Goal: Navigation & Orientation: Find specific page/section

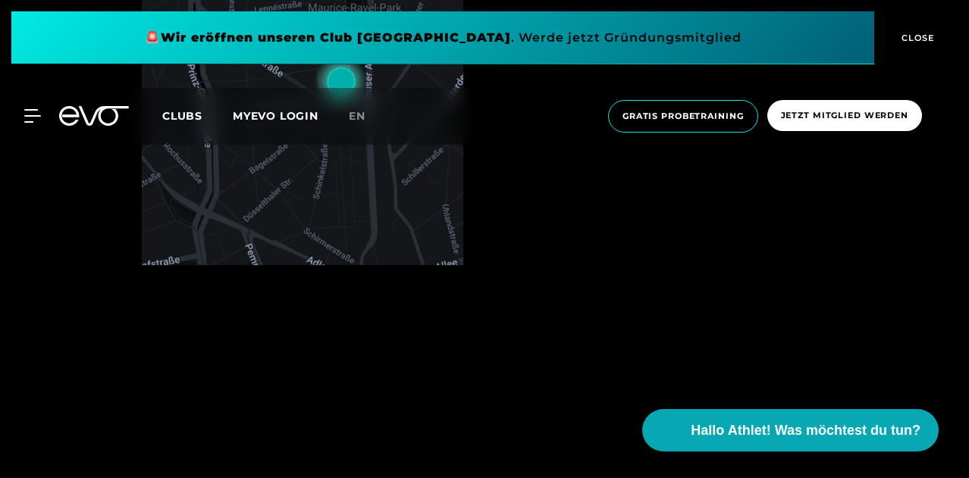
scroll to position [726, 0]
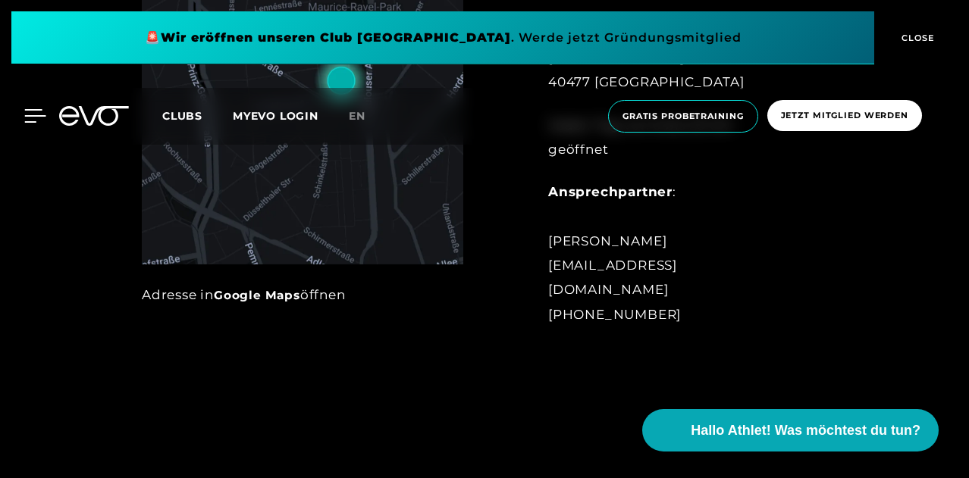
click at [20, 121] on div at bounding box center [23, 116] width 45 height 14
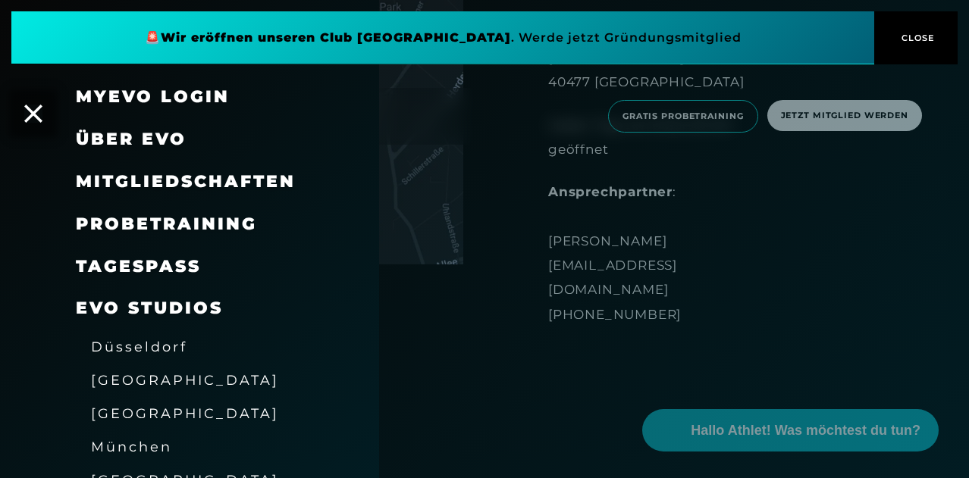
click at [111, 174] on span "Mitgliedschaften" at bounding box center [186, 181] width 220 height 20
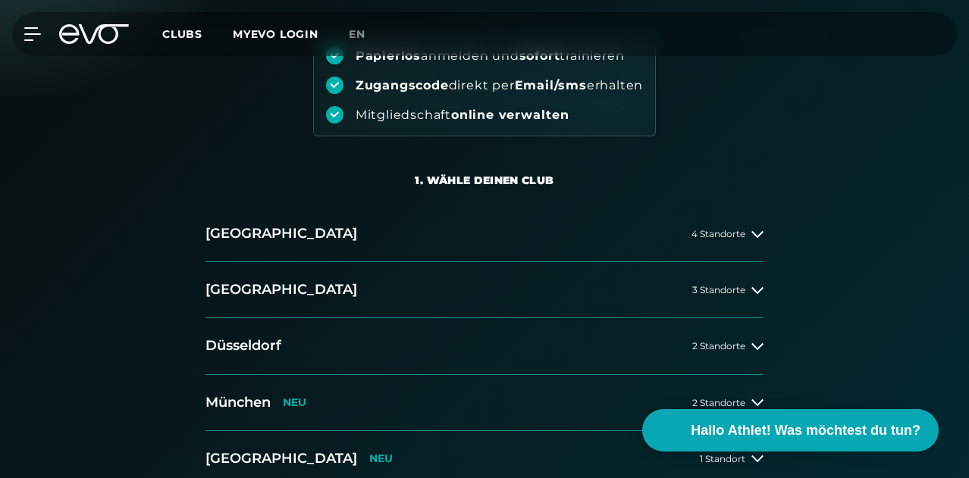
scroll to position [500, 0]
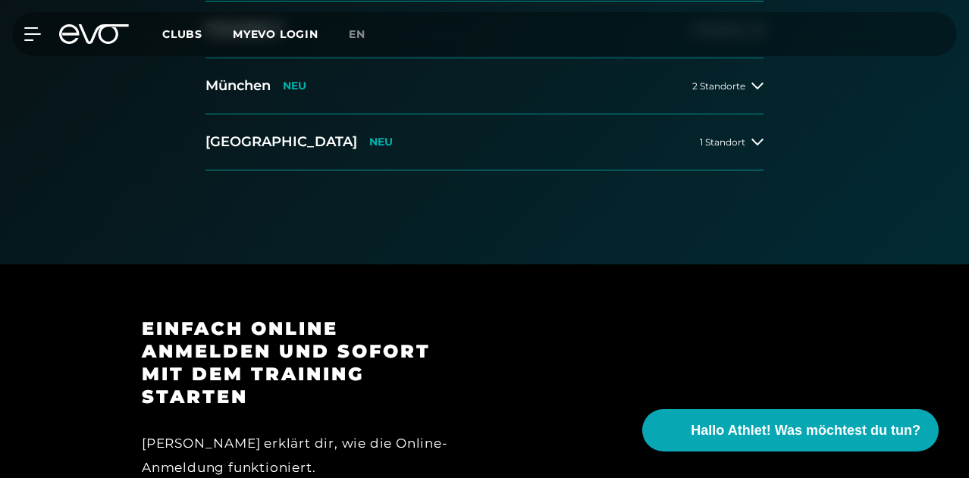
click at [241, 58] on button "[GEOGRAPHIC_DATA] 2 Standorte" at bounding box center [484, 30] width 558 height 56
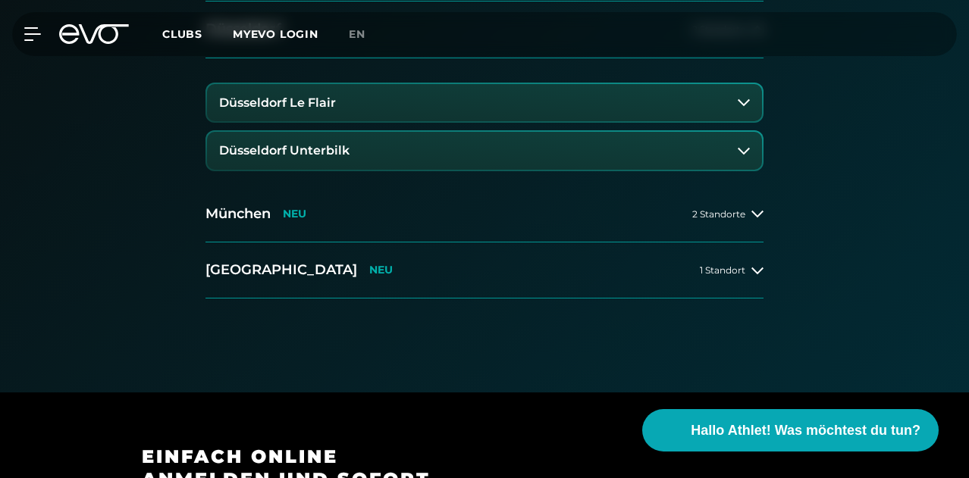
click at [267, 110] on h3 "Düsseldorf Le Flair" at bounding box center [277, 103] width 117 height 14
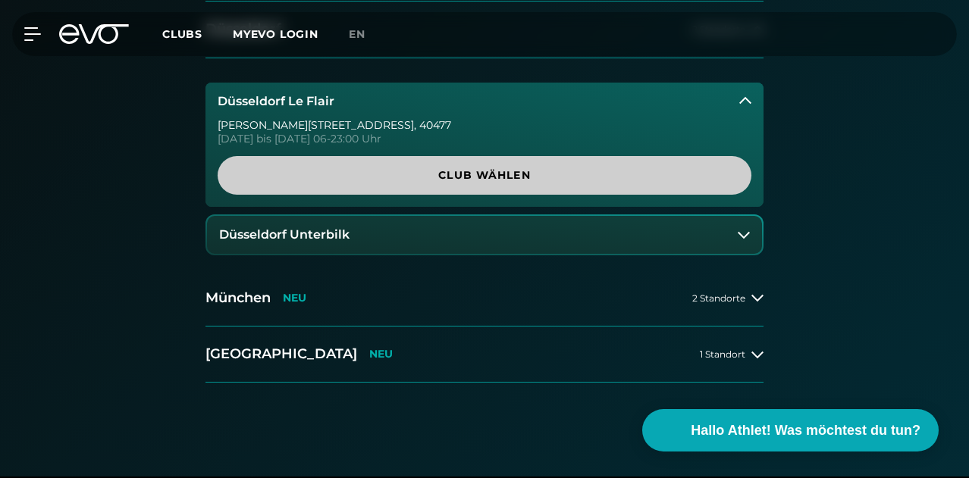
click at [320, 183] on span "Club wählen" at bounding box center [484, 176] width 497 height 16
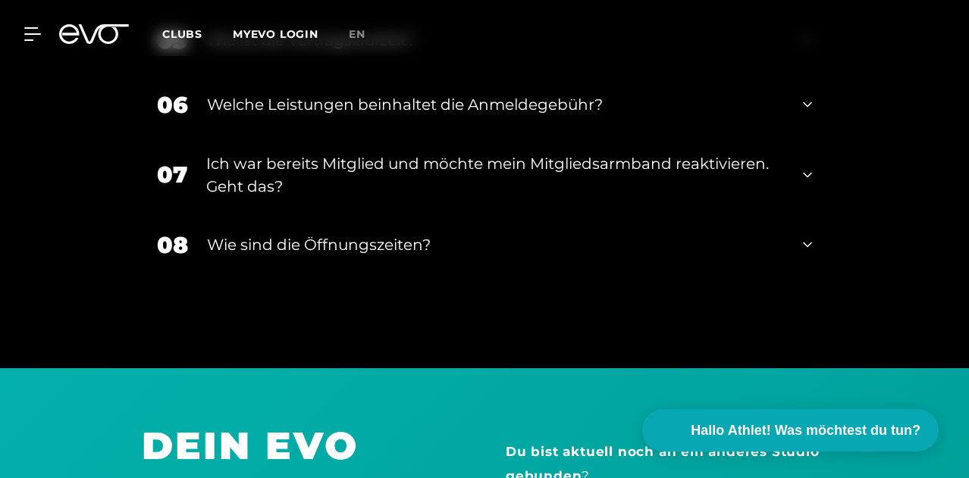
scroll to position [3297, 0]
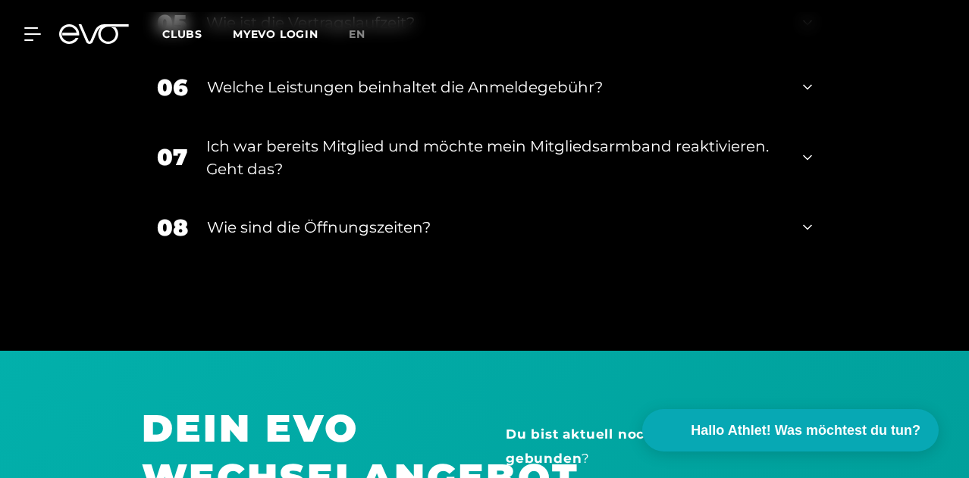
click at [202, 30] on span "Clubs" at bounding box center [182, 34] width 40 height 14
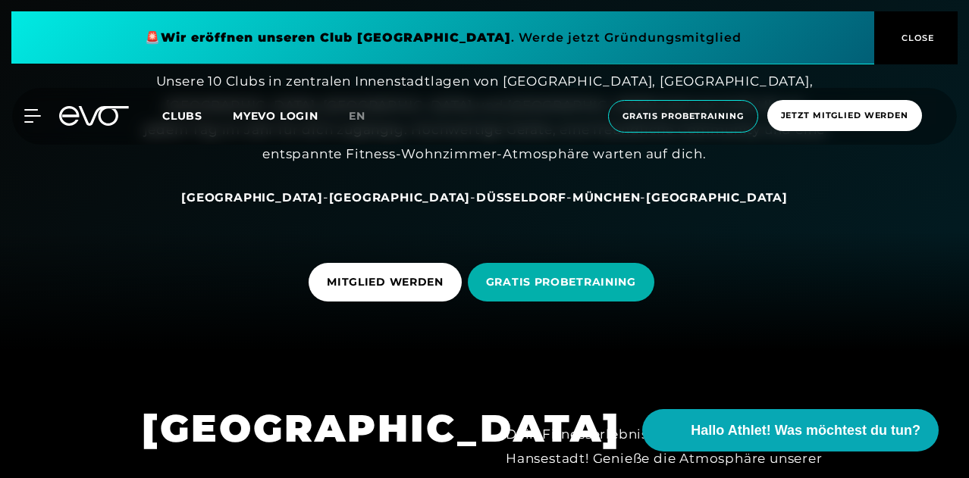
scroll to position [129, 0]
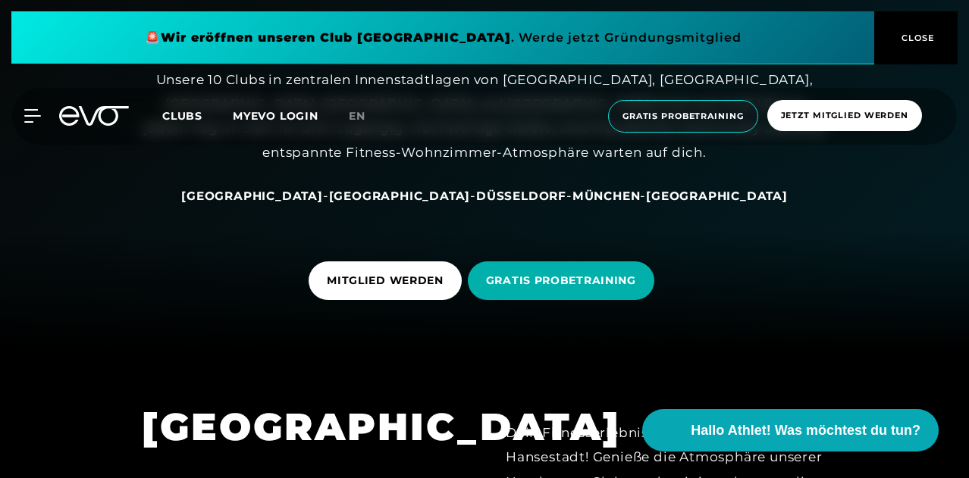
click at [476, 194] on span "Düsseldorf" at bounding box center [521, 196] width 90 height 14
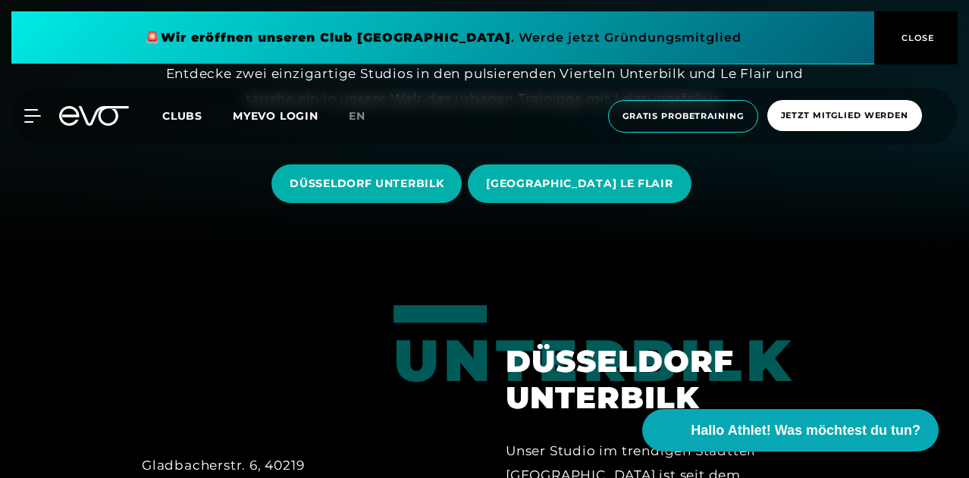
scroll to position [227, 0]
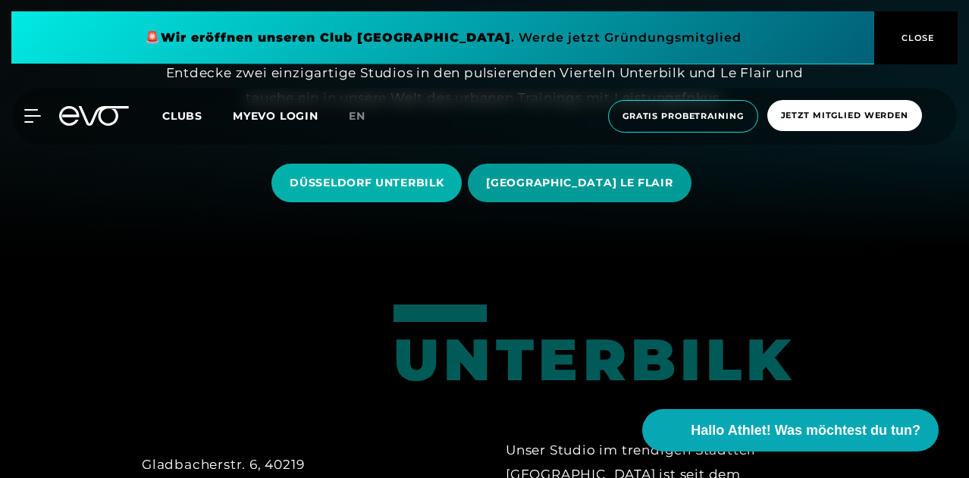
click at [543, 188] on span "[GEOGRAPHIC_DATA] LE FLAIR" at bounding box center [579, 183] width 187 height 16
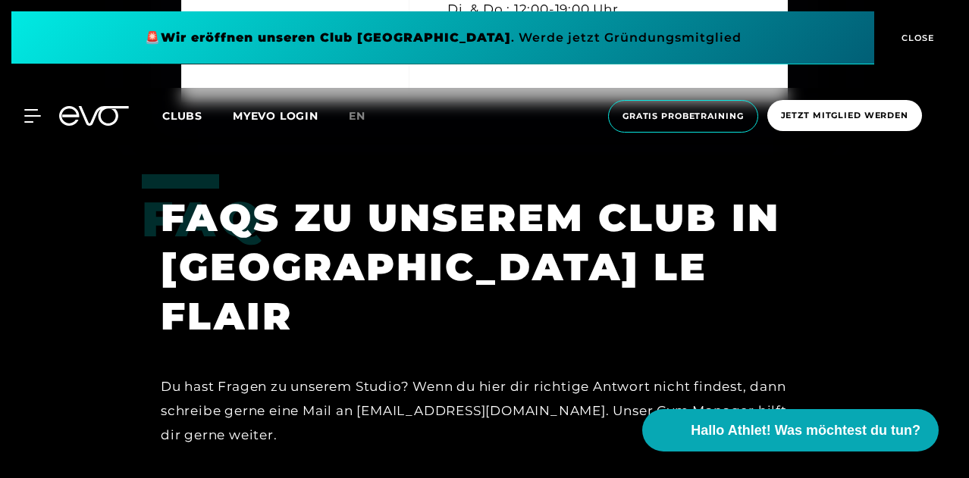
scroll to position [3979, 0]
